Goal: Task Accomplishment & Management: Use online tool/utility

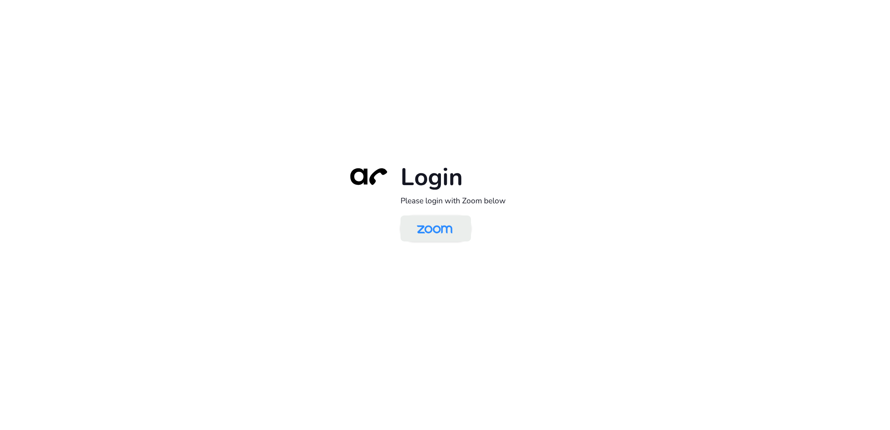
click at [438, 234] on img at bounding box center [434, 229] width 51 height 24
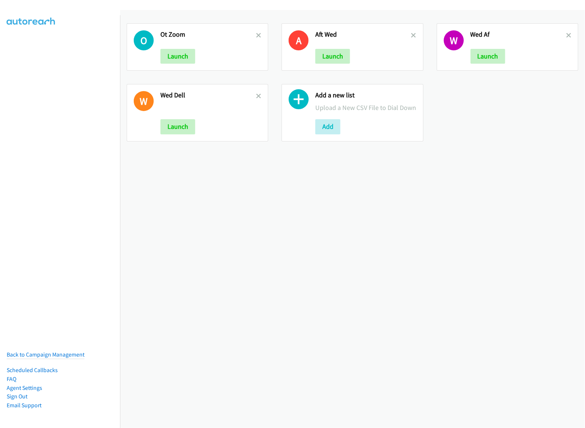
click at [259, 95] on div "W Wed Dell Launch" at bounding box center [198, 112] width 142 height 57
click at [251, 95] on h2 "Wed Dell" at bounding box center [208, 95] width 96 height 9
click at [256, 99] on link at bounding box center [258, 96] width 5 height 9
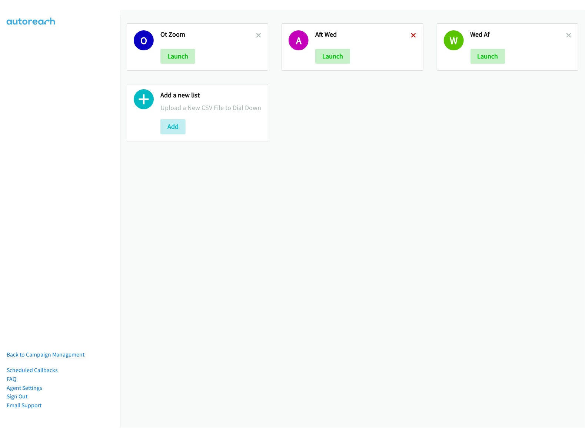
click at [411, 36] on icon at bounding box center [413, 35] width 5 height 5
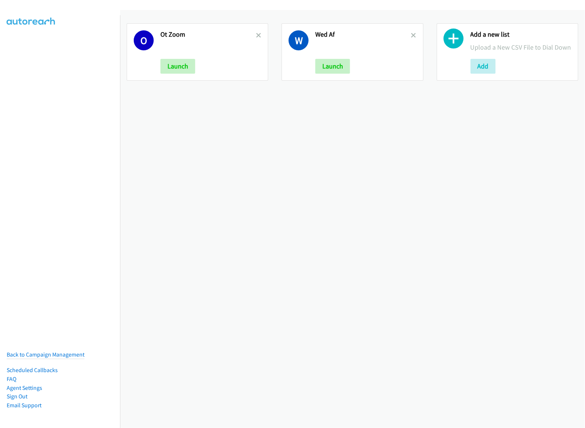
click at [411, 35] on icon at bounding box center [413, 35] width 5 height 5
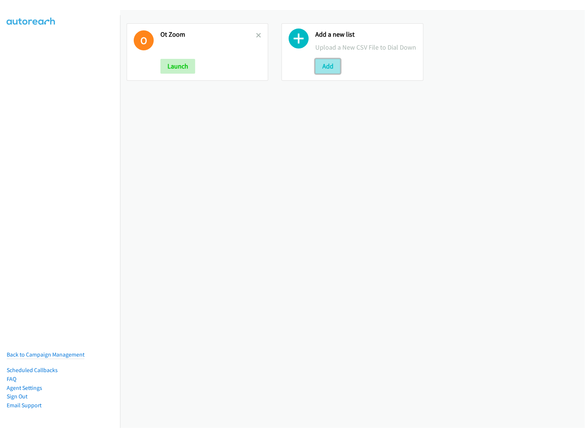
click at [325, 74] on button "Add" at bounding box center [327, 66] width 25 height 15
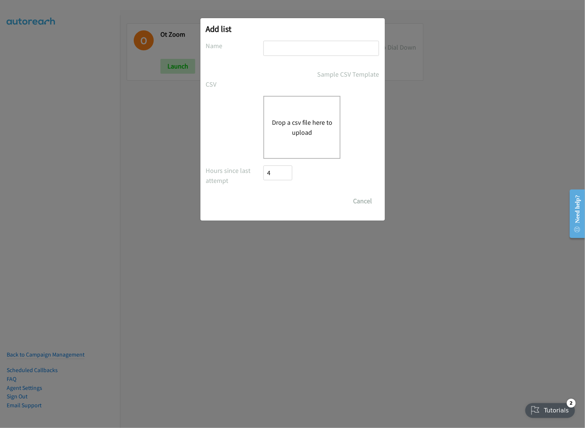
click at [315, 59] on button "Add" at bounding box center [327, 66] width 25 height 15
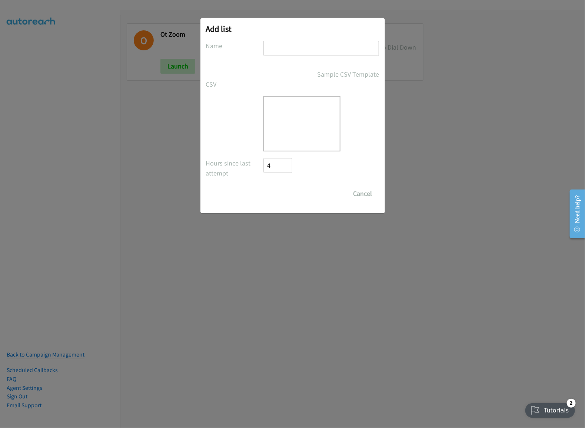
click at [332, 43] on input "text" at bounding box center [322, 48] width 116 height 15
type input "my dell thur"
click at [308, 110] on div at bounding box center [302, 124] width 77 height 56
click at [291, 133] on div at bounding box center [302, 124] width 77 height 56
click at [361, 195] on button "Cancel" at bounding box center [363, 193] width 33 height 15
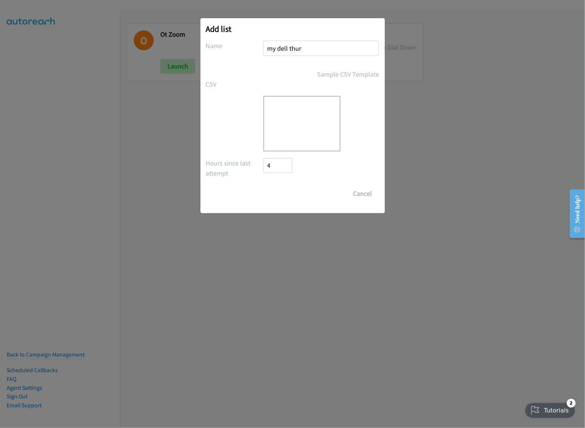
click at [486, 167] on div "Add list No phone fields were returned for that Report or List View Please uplo…" at bounding box center [292, 218] width 585 height 422
click at [365, 195] on button "Cancel" at bounding box center [363, 193] width 33 height 15
drag, startPoint x: 504, startPoint y: 119, endPoint x: 494, endPoint y: 120, distance: 10.4
click at [505, 119] on div "Add list No phone fields were returned for that Report or List View Please uplo…" at bounding box center [292, 218] width 585 height 422
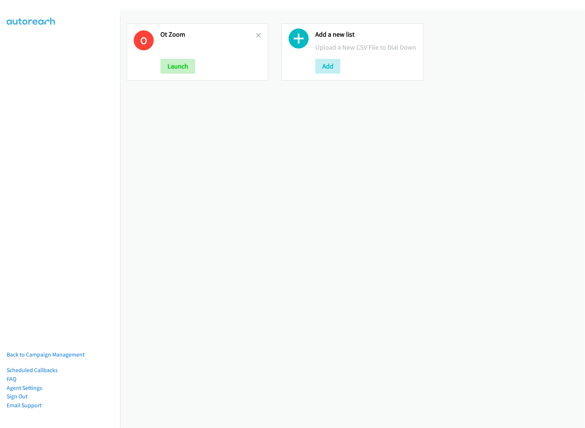
click at [292, 43] on icon at bounding box center [299, 40] width 20 height 20
click at [334, 74] on button "Add" at bounding box center [327, 66] width 25 height 15
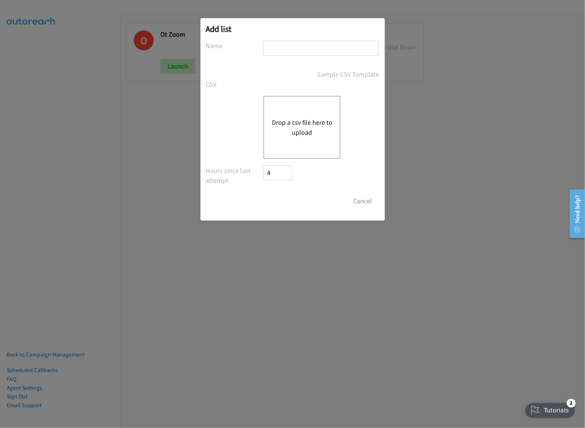
click at [295, 48] on input "text" at bounding box center [322, 48] width 116 height 15
type input "my dell thur"
click at [323, 106] on div "Drop a csv file here to upload" at bounding box center [302, 127] width 77 height 63
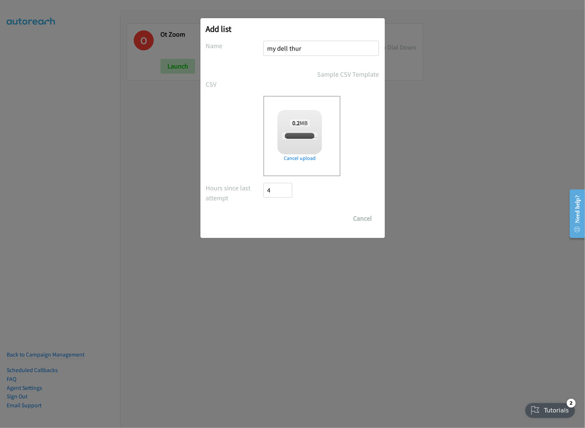
checkbox input "true"
click at [296, 221] on input "Save List" at bounding box center [283, 218] width 39 height 15
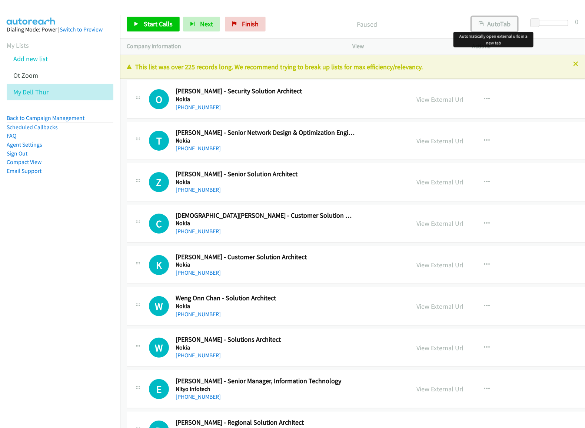
drag, startPoint x: 497, startPoint y: 22, endPoint x: 437, endPoint y: 0, distance: 63.6
click at [497, 22] on button "AutoTab" at bounding box center [495, 24] width 46 height 15
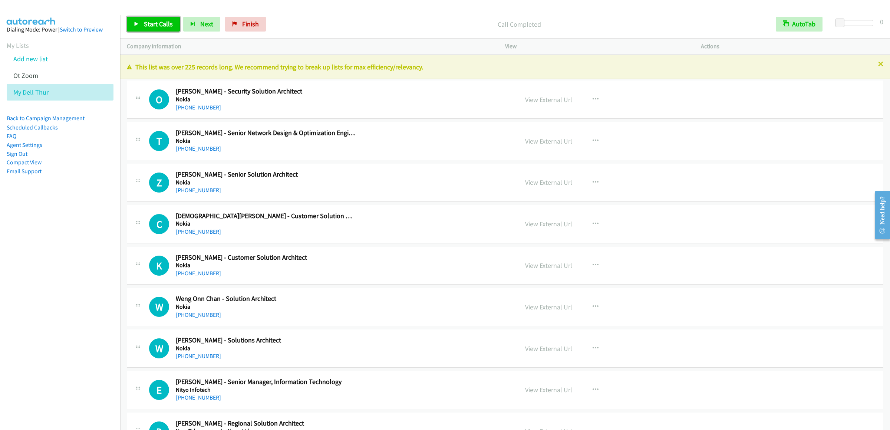
click at [160, 32] on link "Start Calls" at bounding box center [153, 24] width 53 height 15
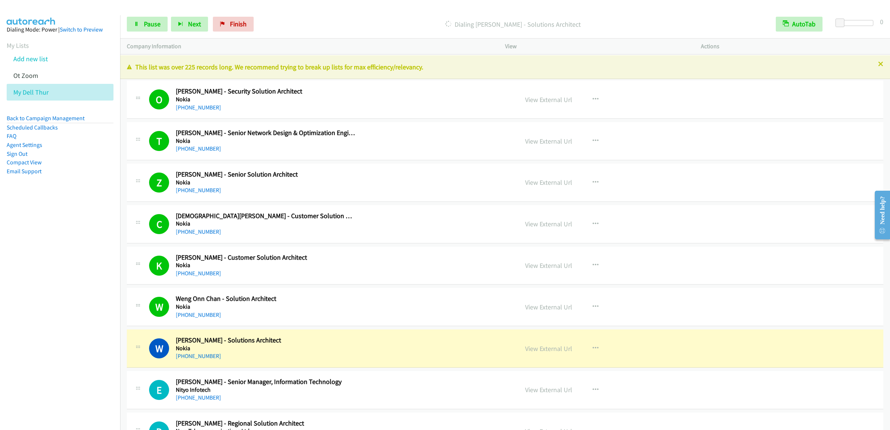
scroll to position [148, 0]
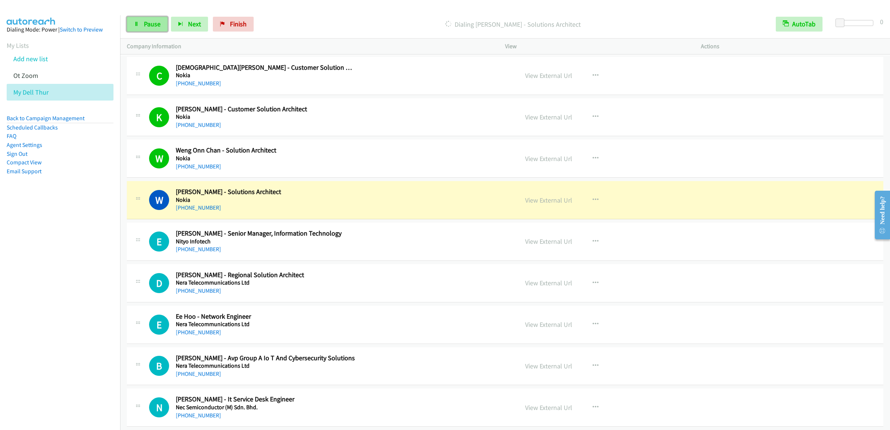
click at [142, 30] on link "Pause" at bounding box center [147, 24] width 41 height 15
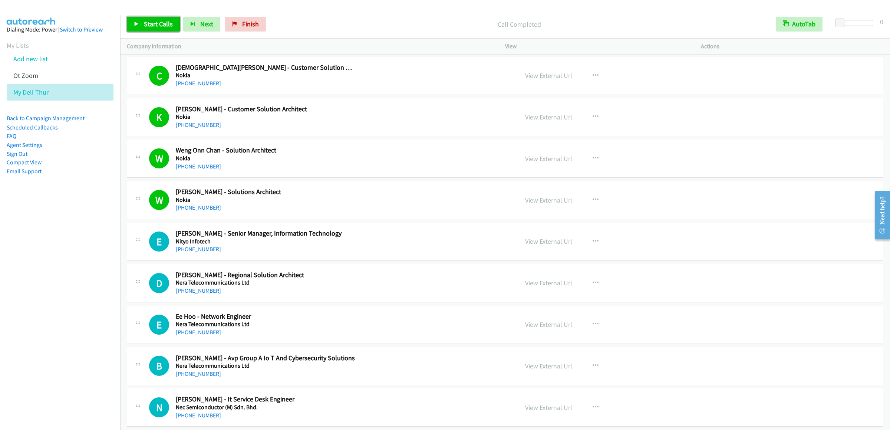
click at [159, 27] on span "Start Calls" at bounding box center [158, 24] width 29 height 9
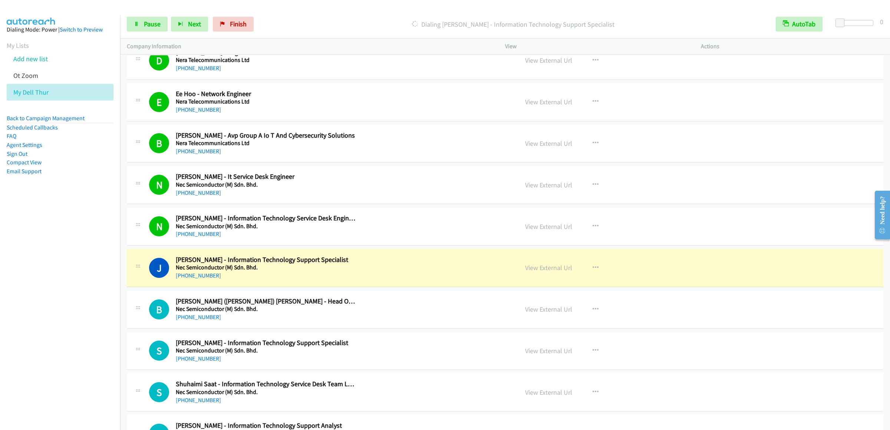
scroll to position [519, 0]
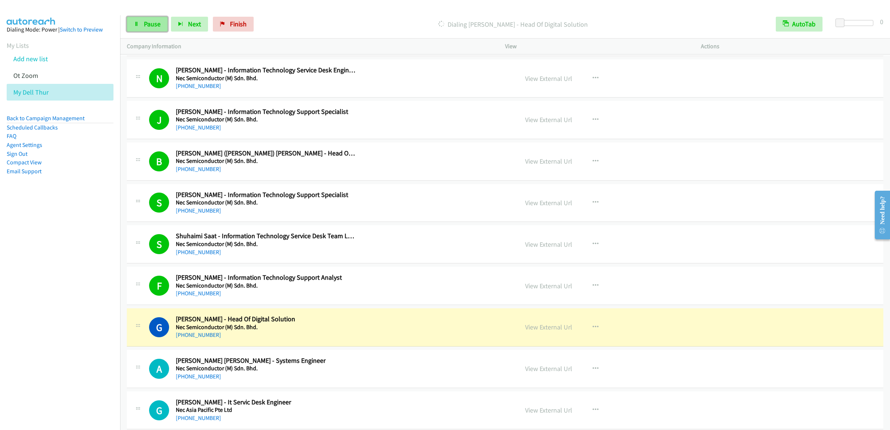
click at [145, 26] on span "Pause" at bounding box center [152, 24] width 17 height 9
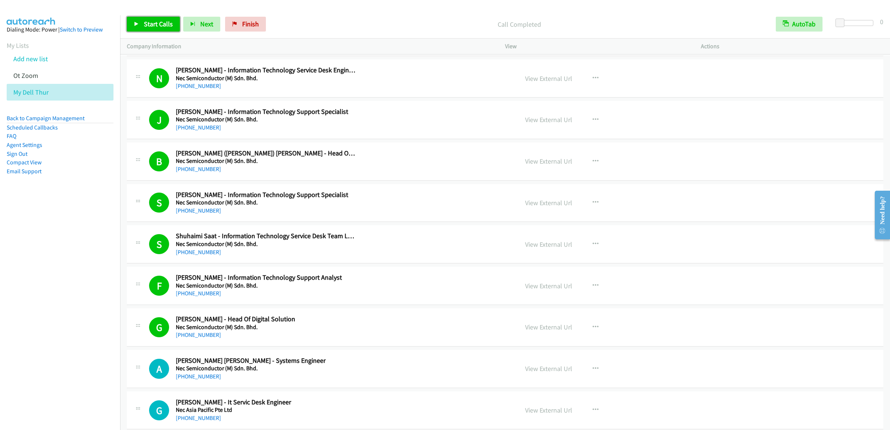
click at [153, 27] on span "Start Calls" at bounding box center [158, 24] width 29 height 9
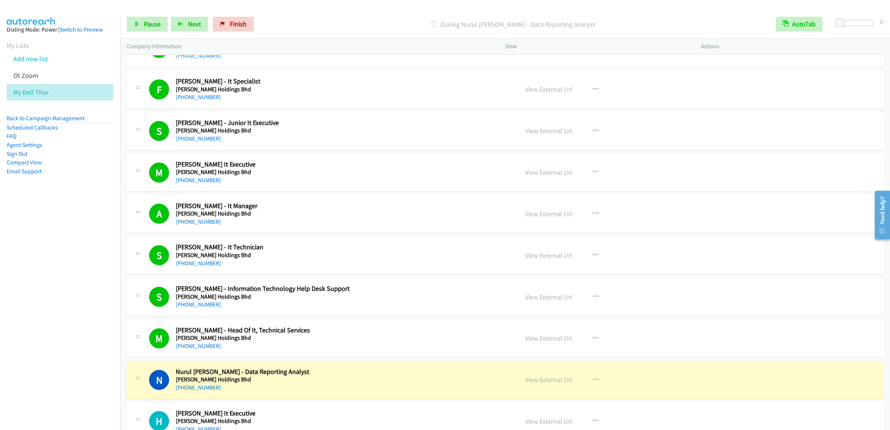
scroll to position [1186, 0]
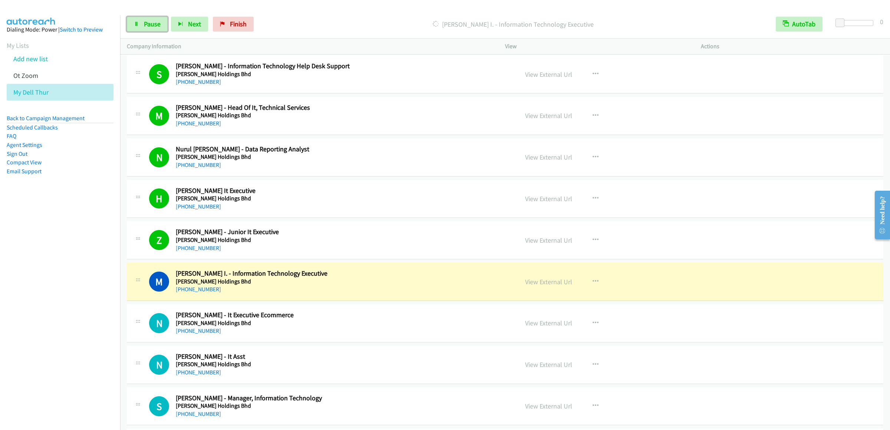
click at [159, 24] on span "Pause" at bounding box center [152, 24] width 17 height 9
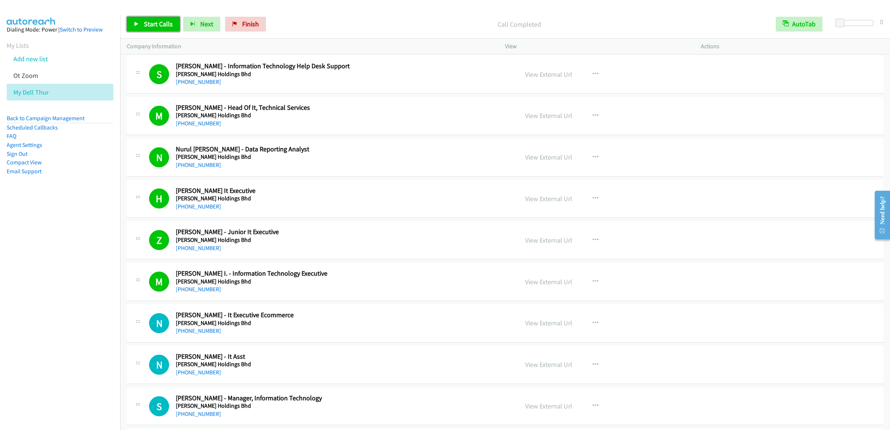
click at [159, 23] on span "Start Calls" at bounding box center [158, 24] width 29 height 9
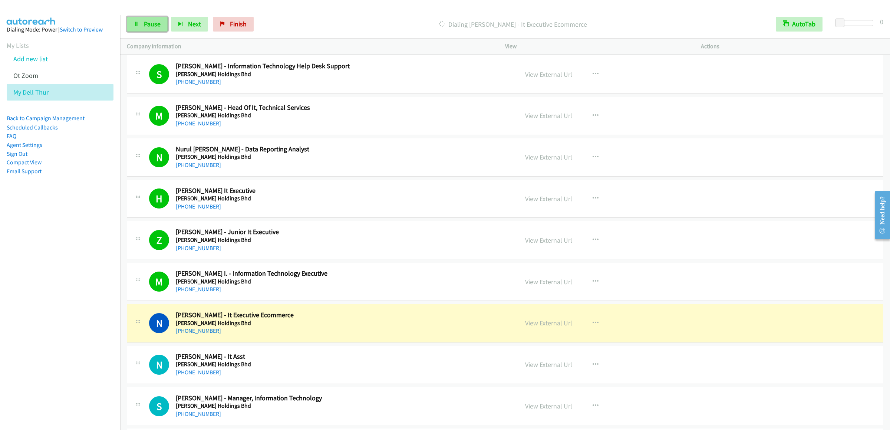
click at [142, 24] on link "Pause" at bounding box center [147, 24] width 41 height 15
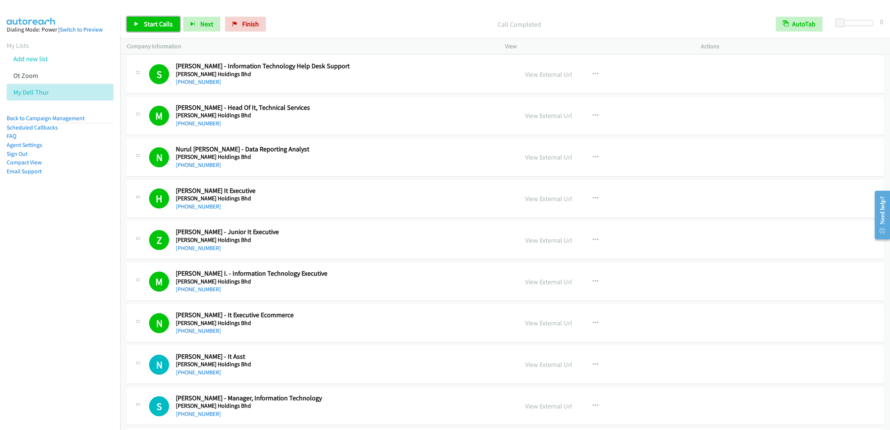
click at [168, 19] on link "Start Calls" at bounding box center [153, 24] width 53 height 15
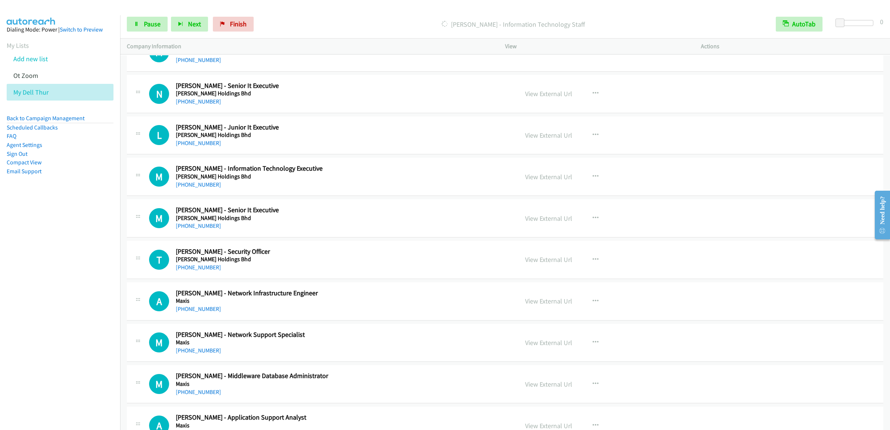
scroll to position [1557, 0]
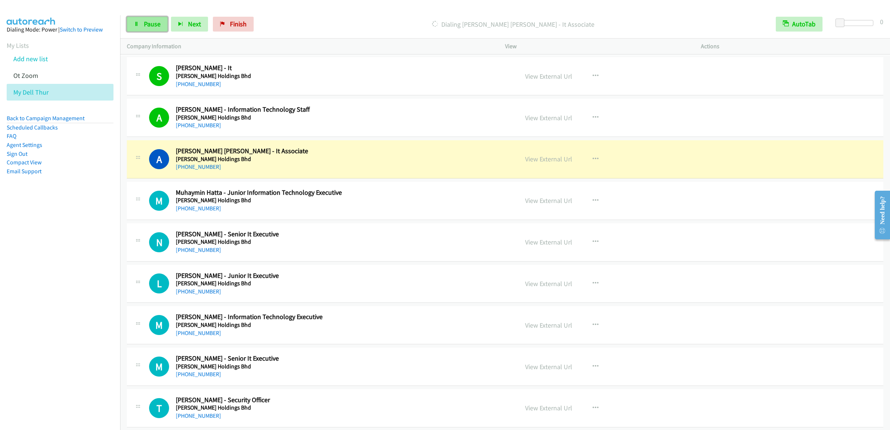
click at [140, 18] on link "Pause" at bounding box center [147, 24] width 41 height 15
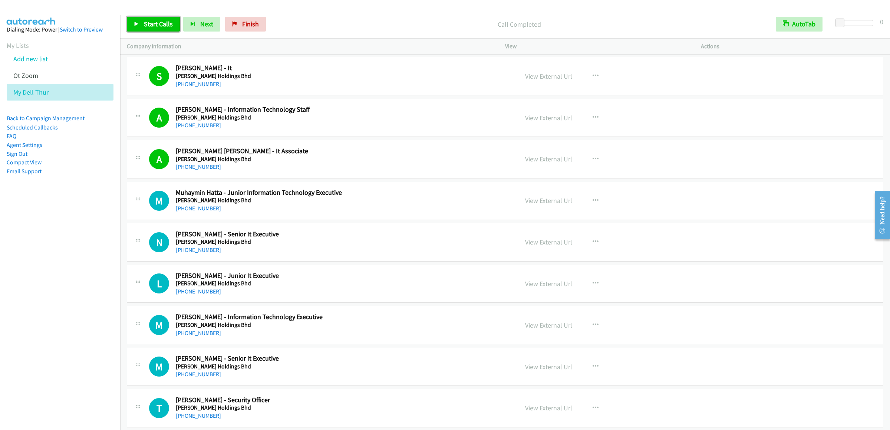
click at [145, 17] on link "Start Calls" at bounding box center [153, 24] width 53 height 15
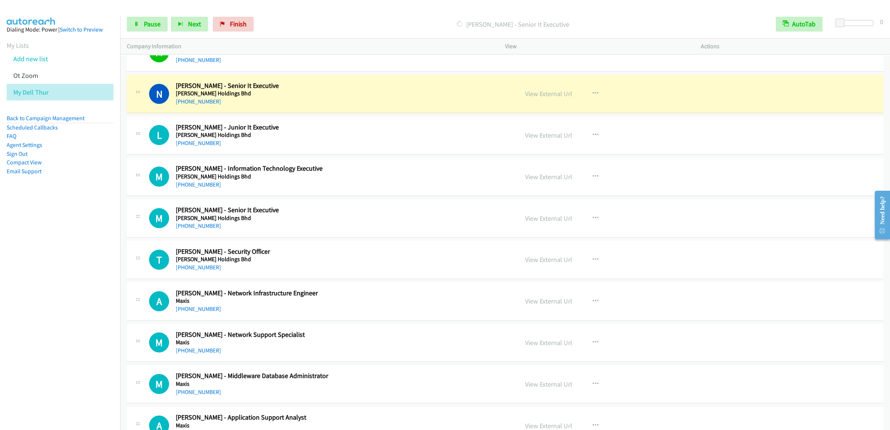
scroll to position [1630, 0]
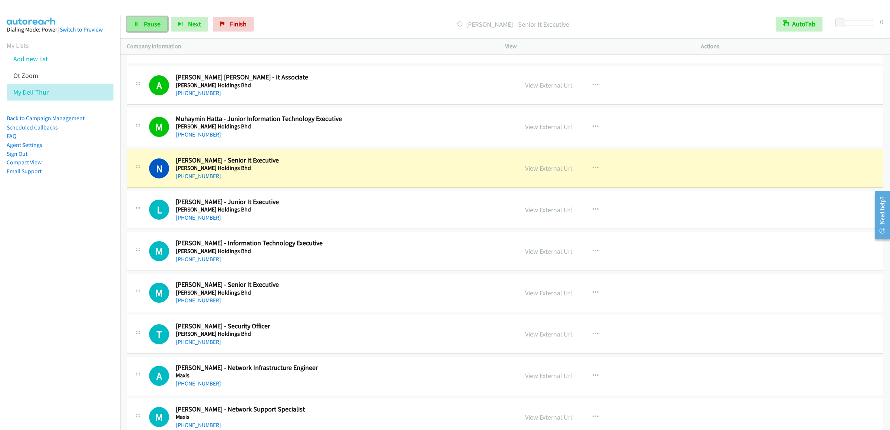
click at [153, 22] on span "Pause" at bounding box center [152, 24] width 17 height 9
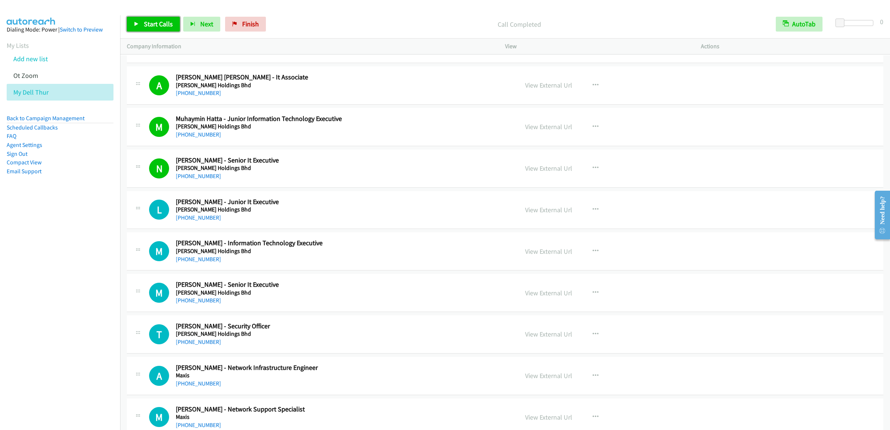
click at [156, 21] on span "Start Calls" at bounding box center [158, 24] width 29 height 9
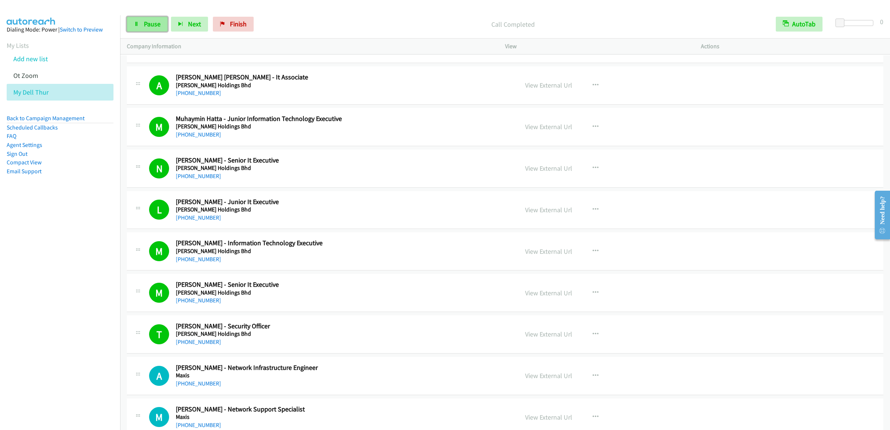
click at [147, 26] on span "Pause" at bounding box center [152, 24] width 17 height 9
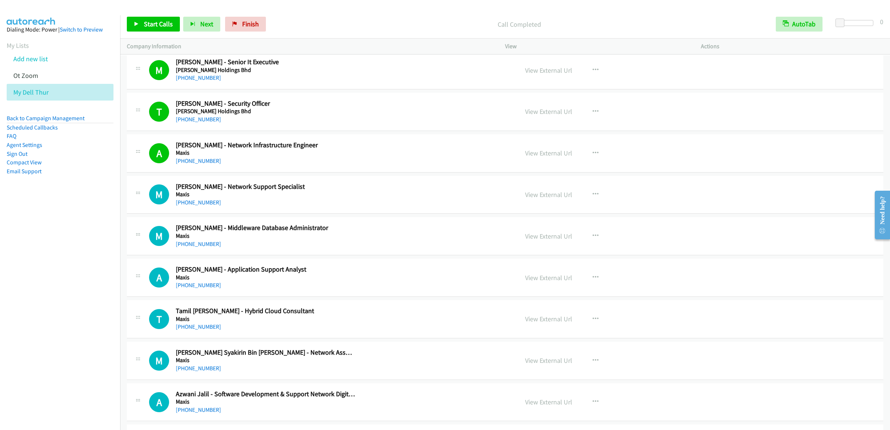
scroll to position [1927, 0]
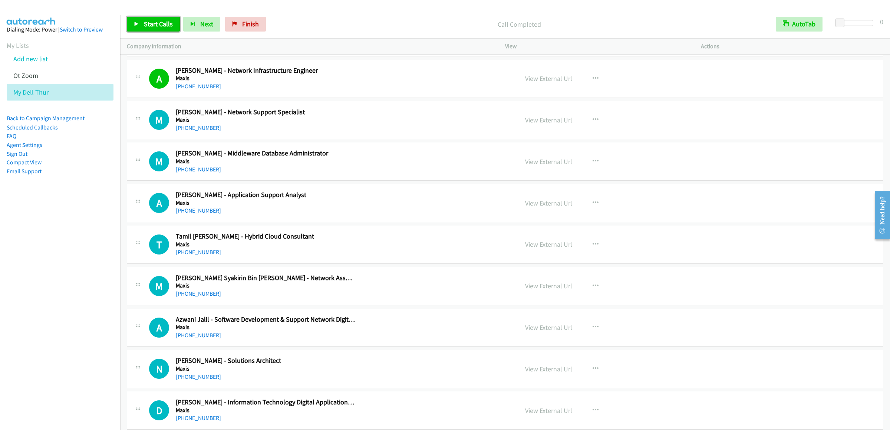
click at [149, 20] on span "Start Calls" at bounding box center [158, 24] width 29 height 9
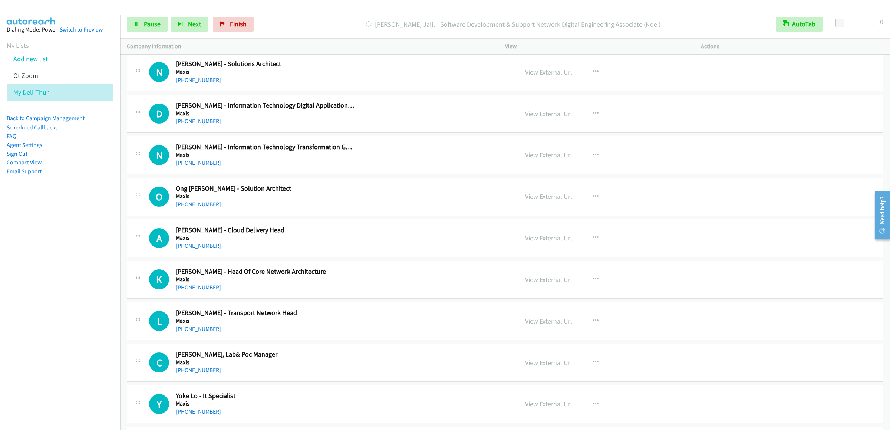
scroll to position [2150, 0]
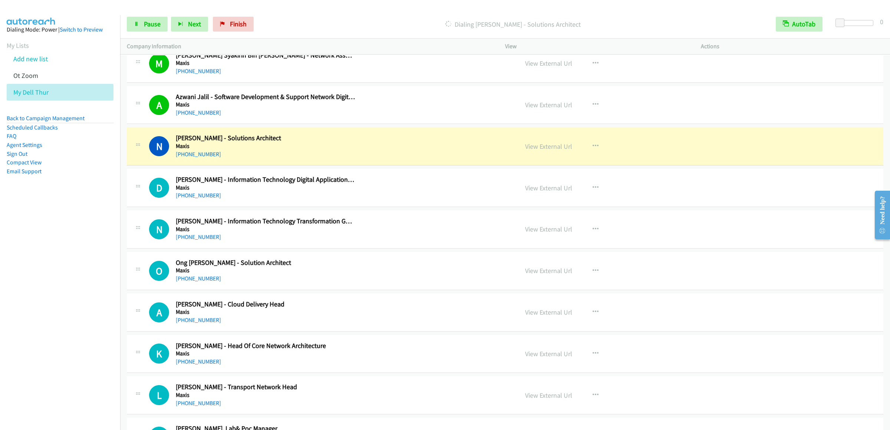
click at [148, 34] on div "Start Calls Pause Next Finish Dialing [PERSON_NAME] - Solutions Architect AutoT…" at bounding box center [504, 24] width 769 height 29
click at [152, 28] on link "Pause" at bounding box center [147, 24] width 41 height 15
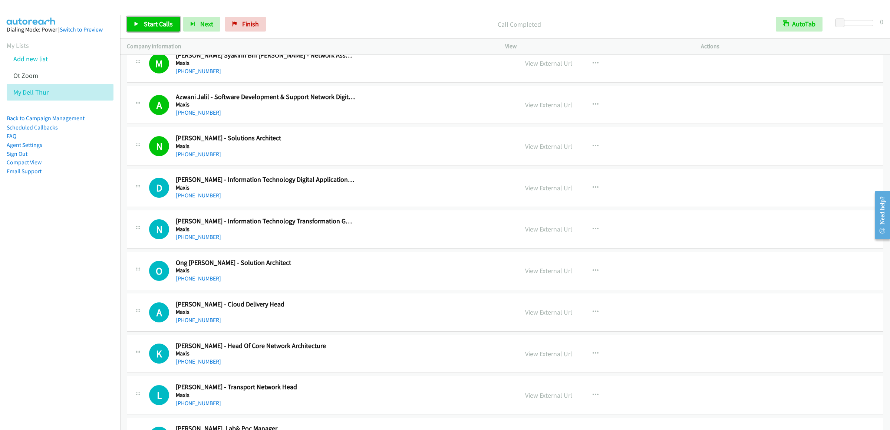
click at [166, 29] on link "Start Calls" at bounding box center [153, 24] width 53 height 15
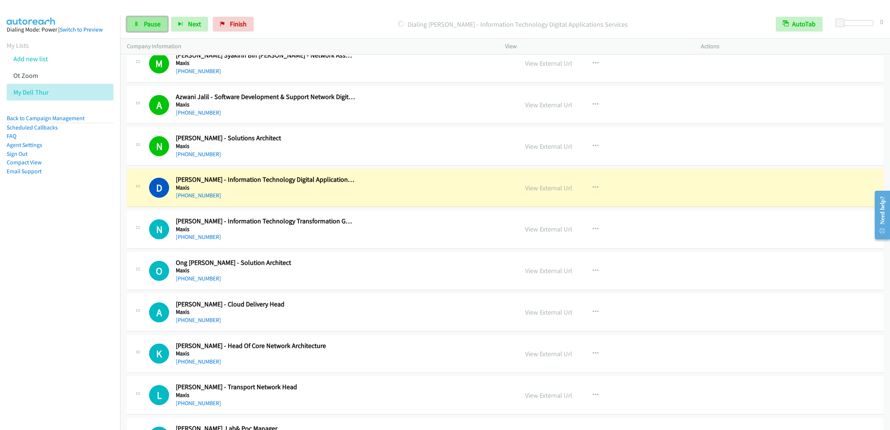
click at [150, 20] on span "Pause" at bounding box center [152, 24] width 17 height 9
click at [131, 28] on link "Start Calls" at bounding box center [153, 24] width 53 height 15
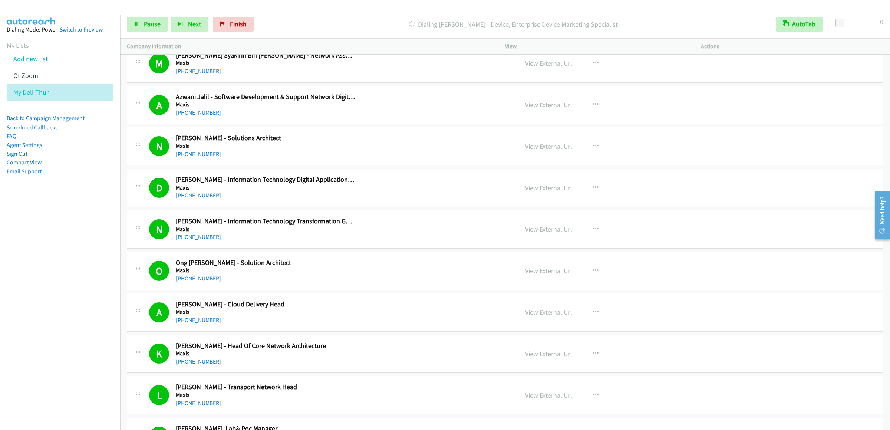
scroll to position [2520, 0]
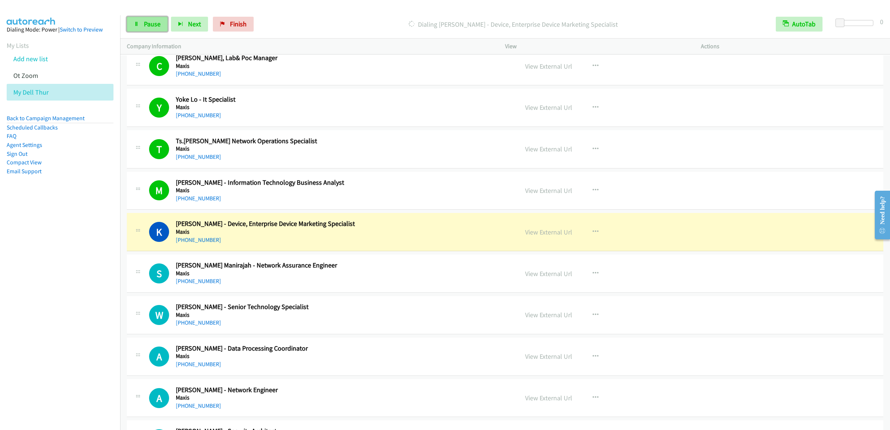
click at [150, 27] on span "Pause" at bounding box center [152, 24] width 17 height 9
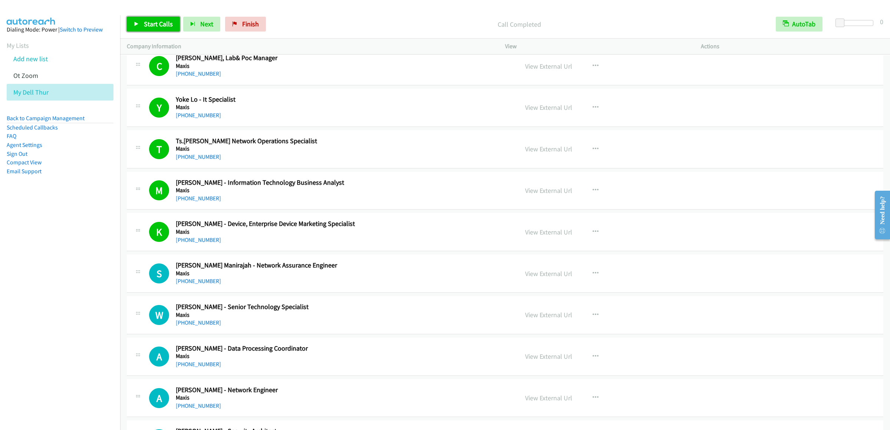
click at [168, 21] on span "Start Calls" at bounding box center [158, 24] width 29 height 9
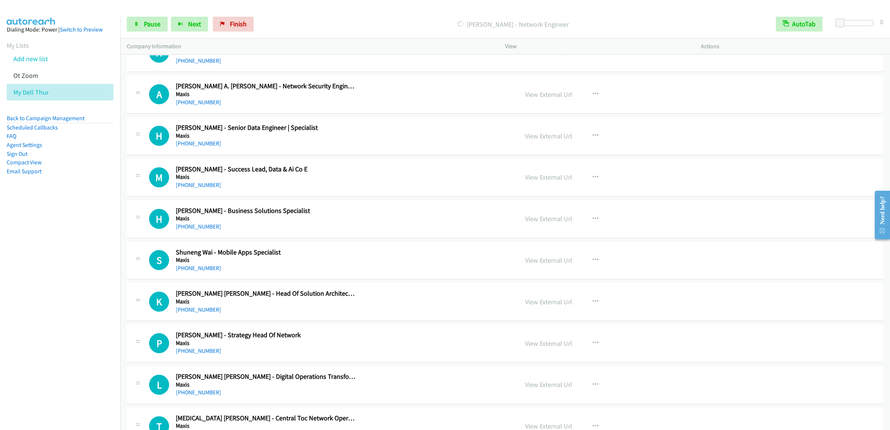
scroll to position [3039, 0]
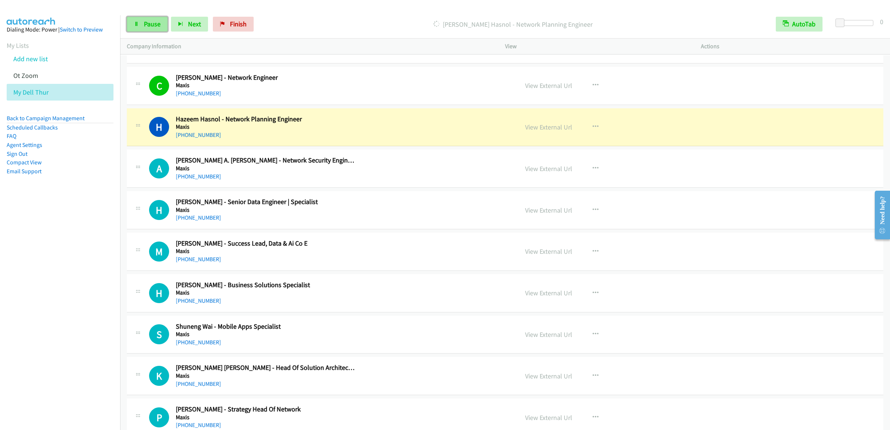
click at [136, 27] on link "Pause" at bounding box center [147, 24] width 41 height 15
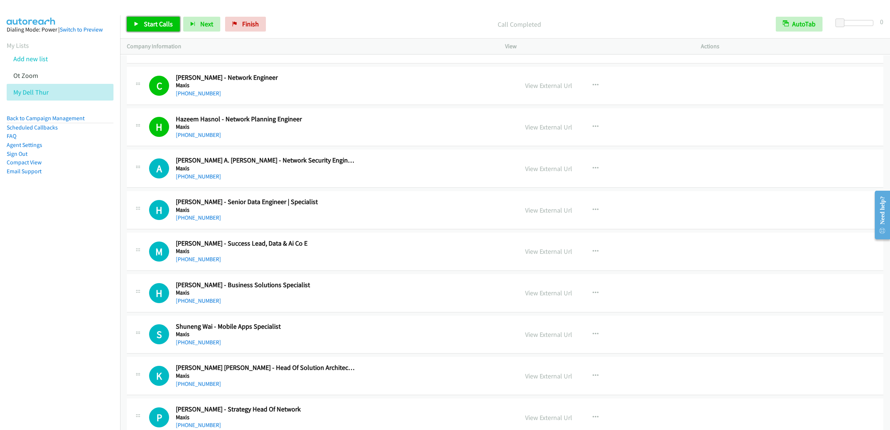
click at [140, 20] on link "Start Calls" at bounding box center [153, 24] width 53 height 15
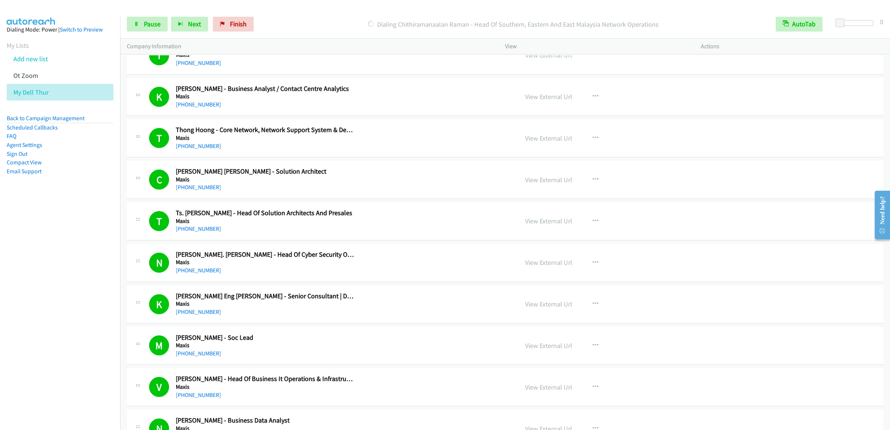
scroll to position [3854, 0]
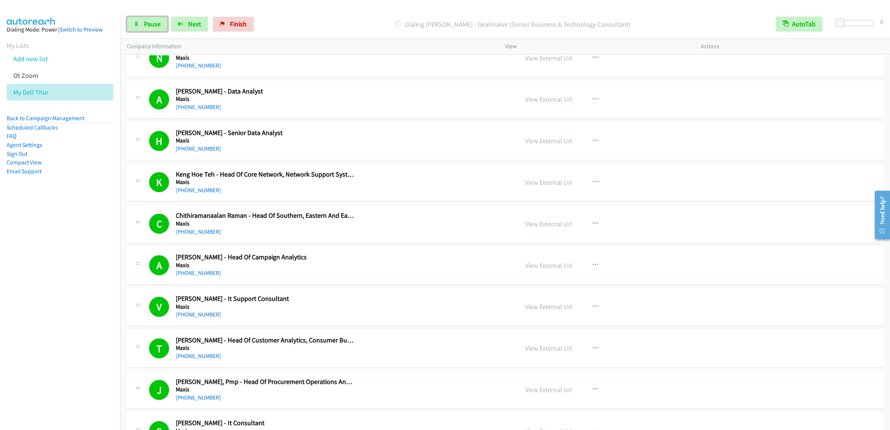
click at [135, 21] on link "Pause" at bounding box center [147, 24] width 41 height 15
click at [162, 30] on link "Start Calls" at bounding box center [153, 24] width 53 height 15
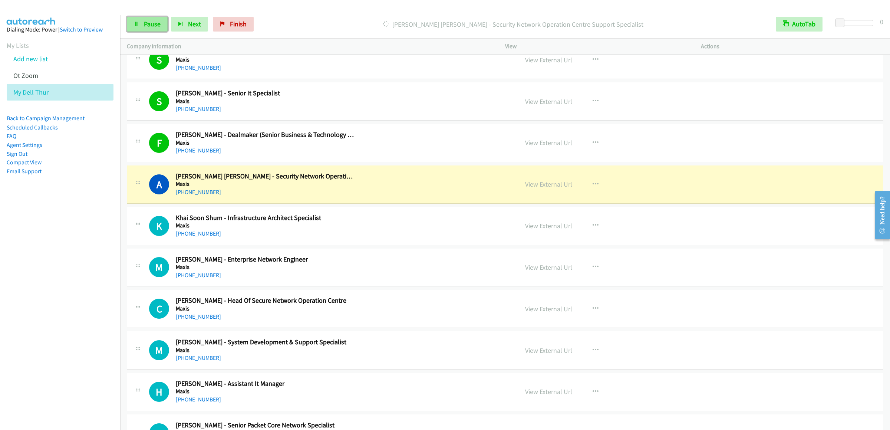
click at [153, 27] on span "Pause" at bounding box center [152, 24] width 17 height 9
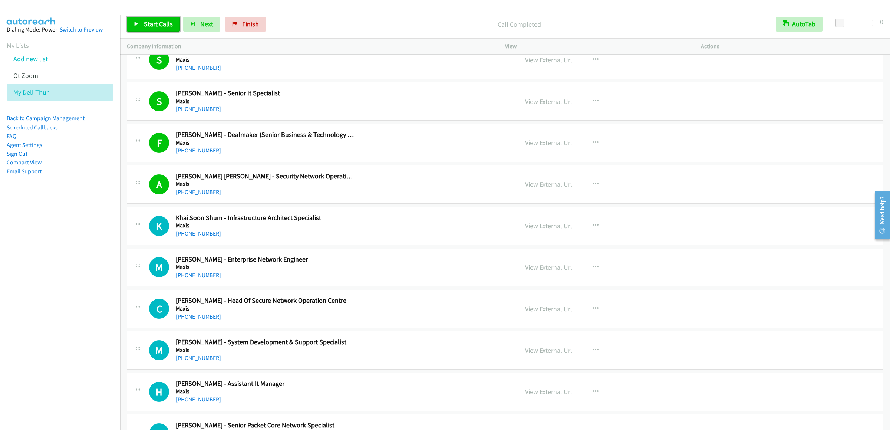
click at [149, 20] on span "Start Calls" at bounding box center [158, 24] width 29 height 9
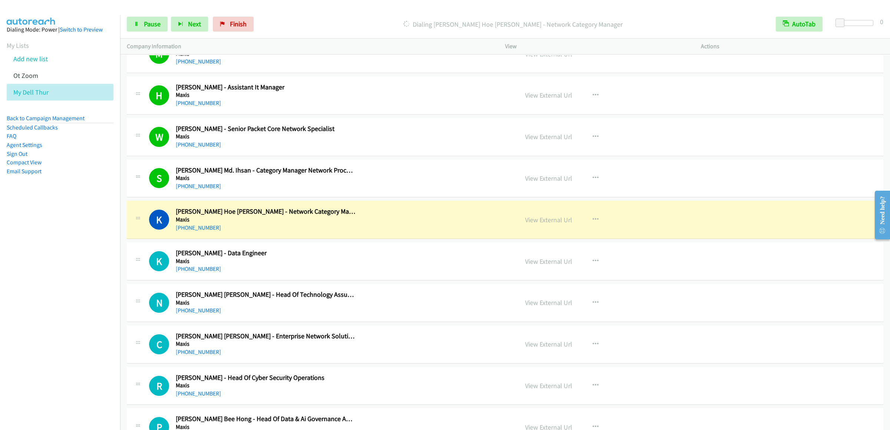
scroll to position [4670, 0]
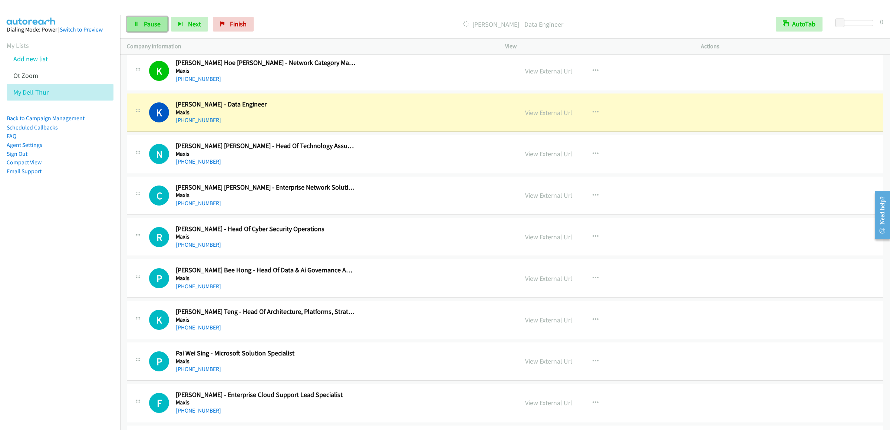
click at [133, 26] on link "Pause" at bounding box center [147, 24] width 41 height 15
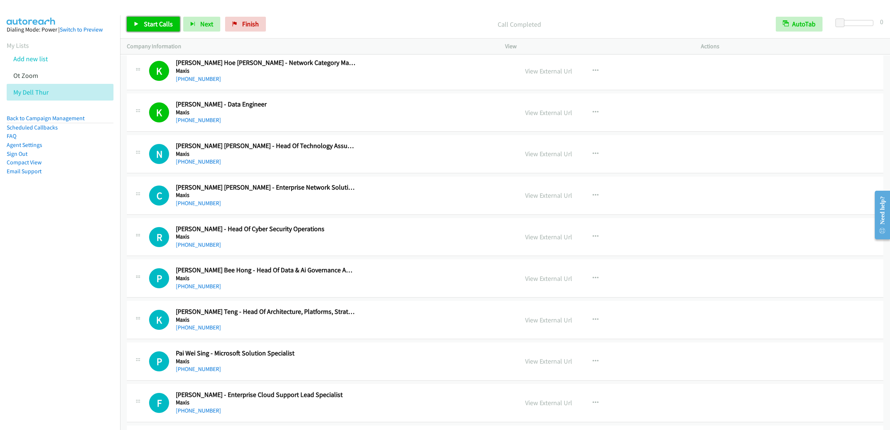
click at [138, 19] on link "Start Calls" at bounding box center [153, 24] width 53 height 15
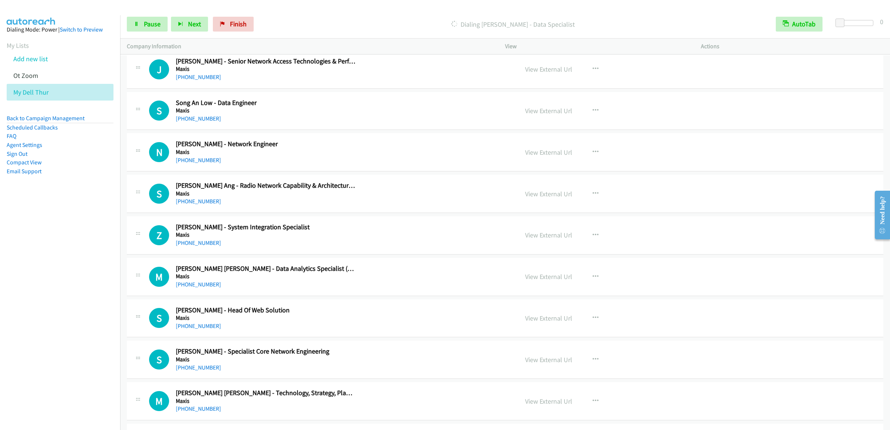
scroll to position [5633, 0]
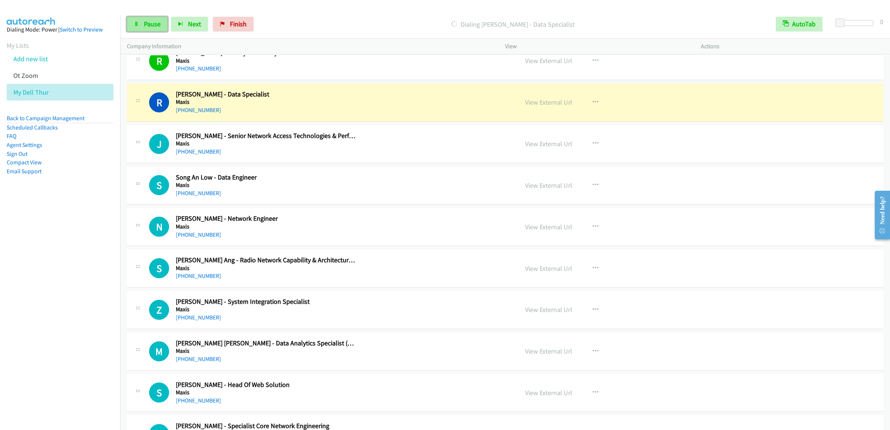
click at [140, 23] on link "Pause" at bounding box center [147, 24] width 41 height 15
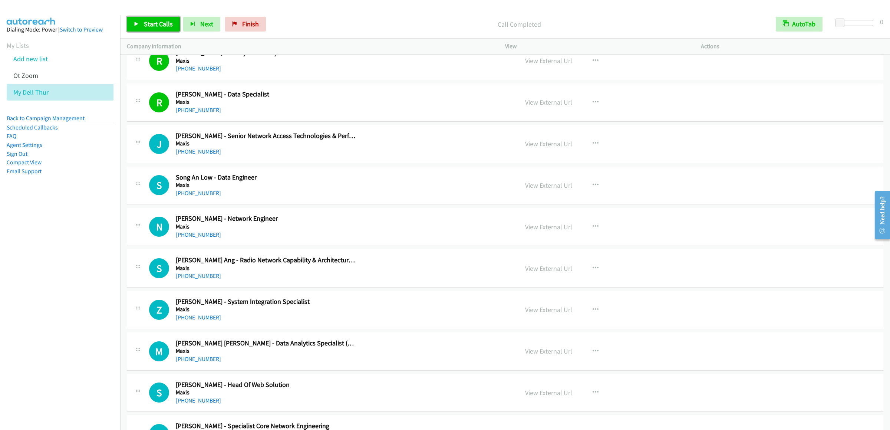
click at [153, 22] on span "Start Calls" at bounding box center [158, 24] width 29 height 9
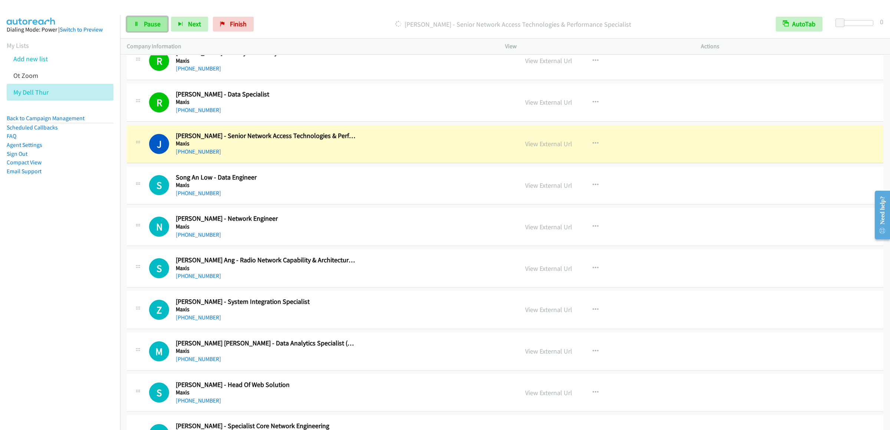
click at [141, 30] on link "Pause" at bounding box center [147, 24] width 41 height 15
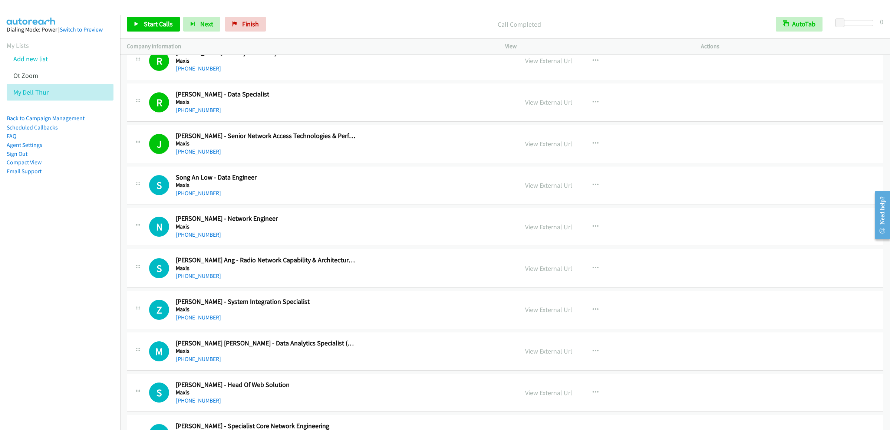
scroll to position [5708, 0]
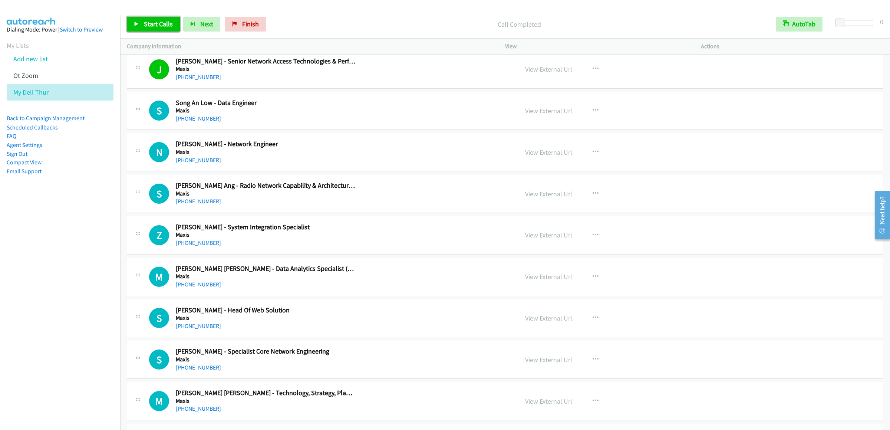
click at [151, 27] on span "Start Calls" at bounding box center [158, 24] width 29 height 9
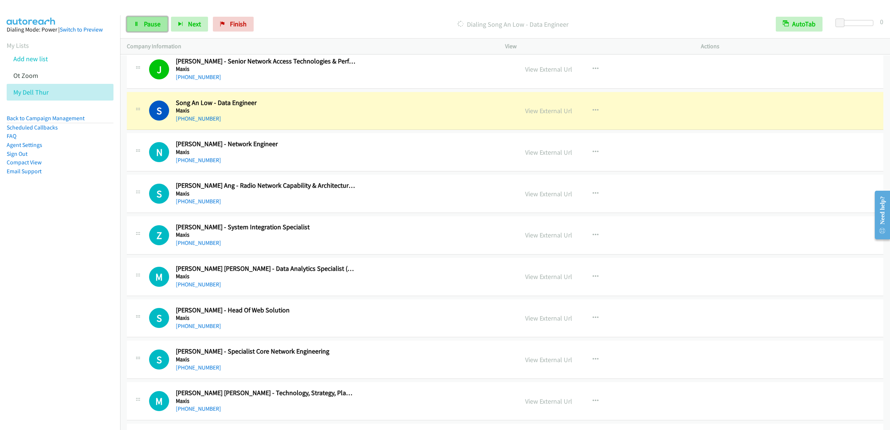
click at [151, 19] on link "Pause" at bounding box center [147, 24] width 41 height 15
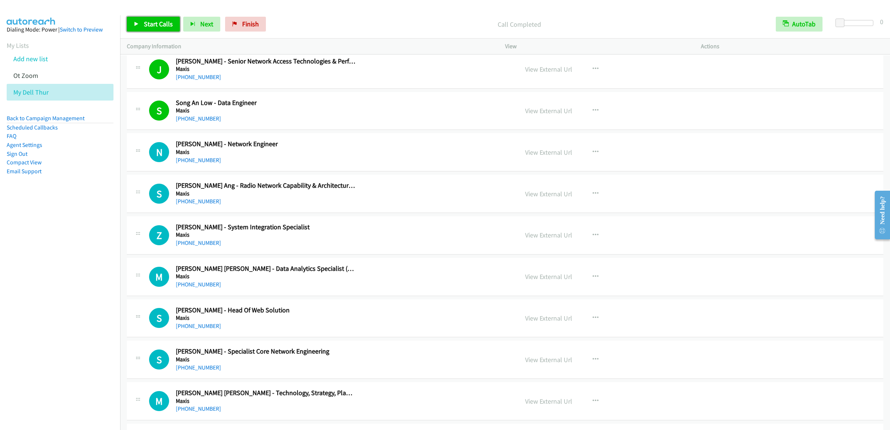
click at [156, 22] on span "Start Calls" at bounding box center [158, 24] width 29 height 9
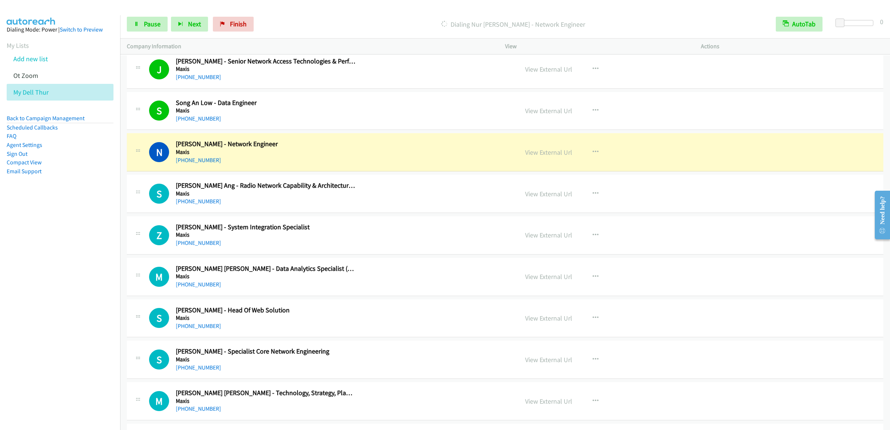
click at [155, 33] on div "Start Calls Pause Next Finish Dialing Nur [PERSON_NAME] - Network Engineer Auto…" at bounding box center [504, 24] width 769 height 29
click at [154, 32] on link "Pause" at bounding box center [147, 24] width 41 height 15
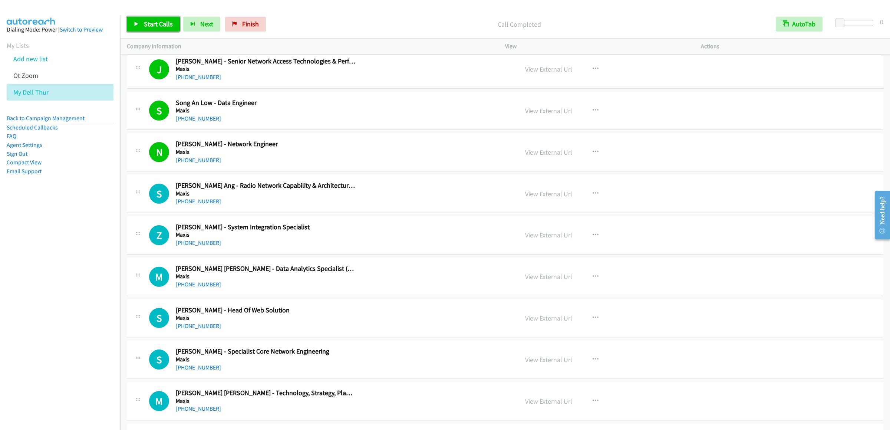
click at [149, 24] on span "Start Calls" at bounding box center [158, 24] width 29 height 9
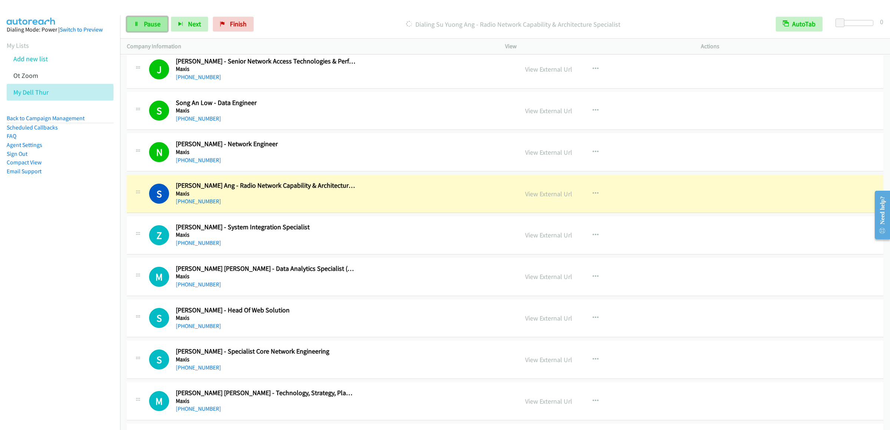
click at [149, 24] on span "Pause" at bounding box center [152, 24] width 17 height 9
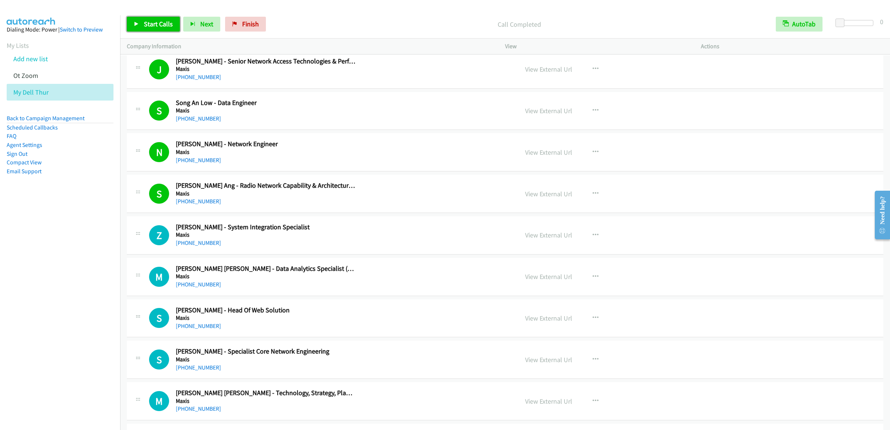
click at [156, 20] on span "Start Calls" at bounding box center [158, 24] width 29 height 9
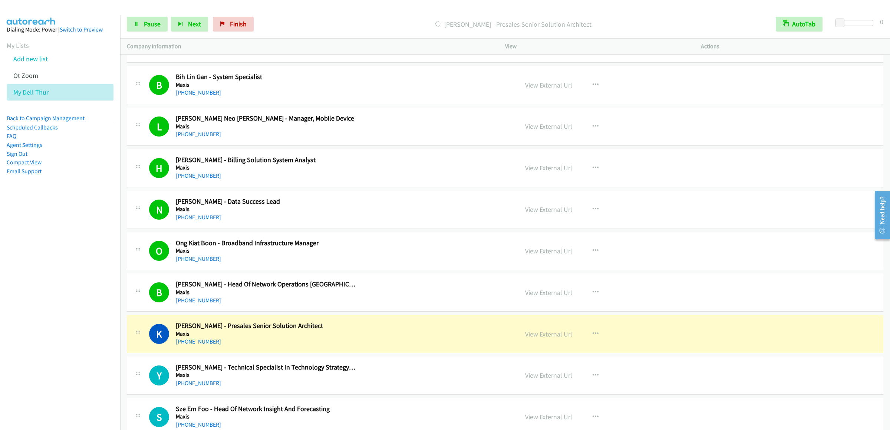
scroll to position [7190, 0]
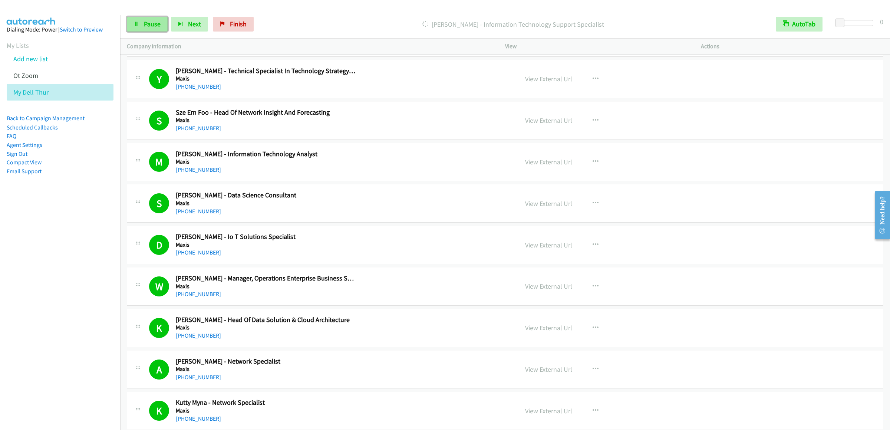
click at [134, 30] on link "Pause" at bounding box center [147, 24] width 41 height 15
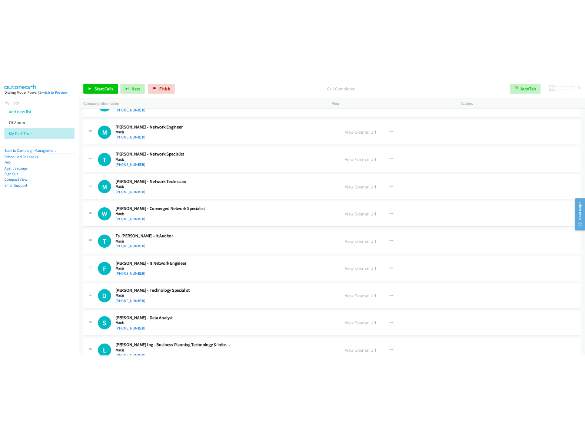
scroll to position [7561, 0]
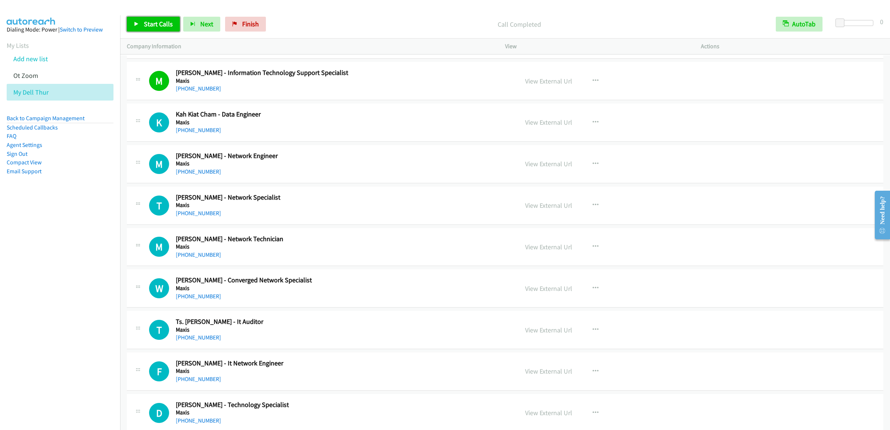
click at [140, 23] on link "Start Calls" at bounding box center [153, 24] width 53 height 15
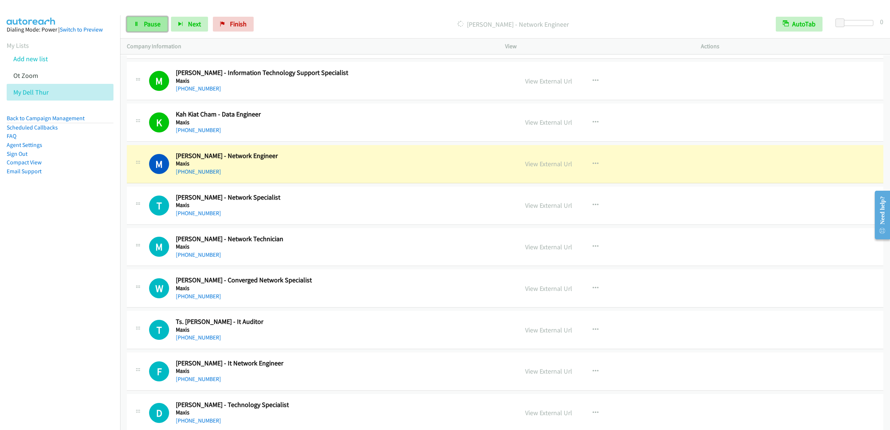
click at [138, 24] on icon at bounding box center [136, 24] width 5 height 5
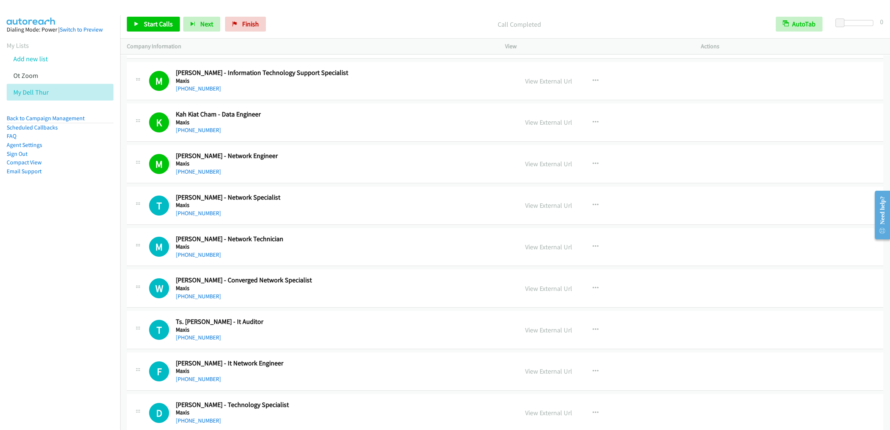
click at [137, 10] on div "Start Calls Pause Next Finish Call Completed AutoTab AutoTab 0" at bounding box center [504, 24] width 769 height 29
click at [140, 43] on p "Company Information" at bounding box center [309, 46] width 365 height 9
click at [141, 32] on link "Start Calls" at bounding box center [153, 24] width 53 height 15
click at [142, 29] on link "Start Calls" at bounding box center [153, 24] width 53 height 15
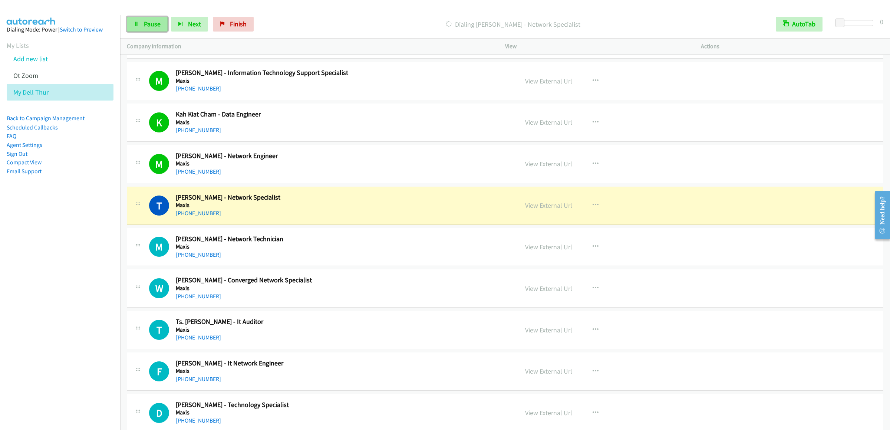
click at [155, 20] on span "Pause" at bounding box center [152, 24] width 17 height 9
